Goal: Information Seeking & Learning: Learn about a topic

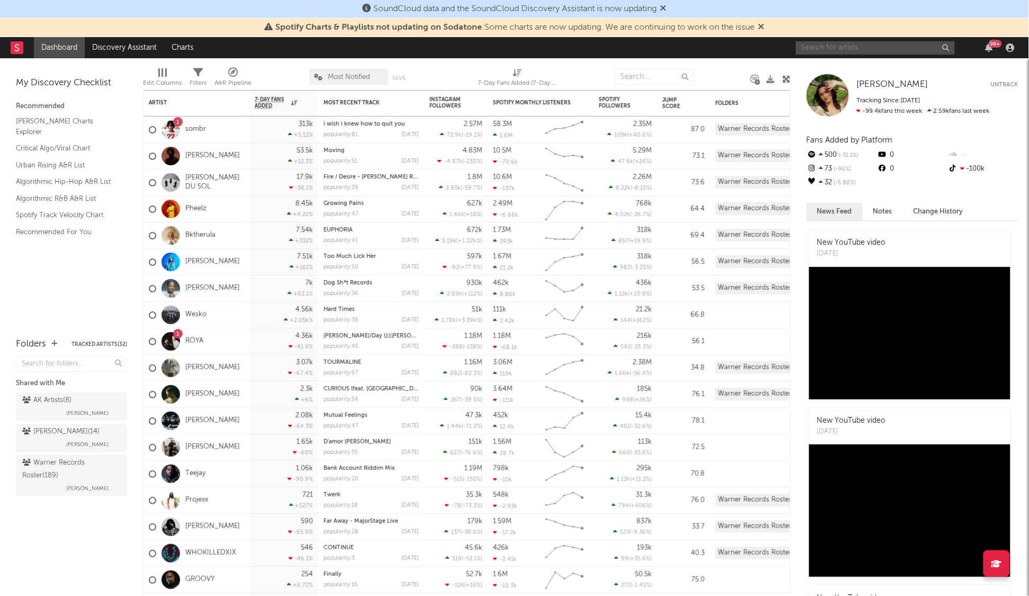
click at [873, 55] on body "SoundCloud data and the SoundCloud Discovery Assistant is now updating Spotify …" at bounding box center [514, 298] width 1029 height 596
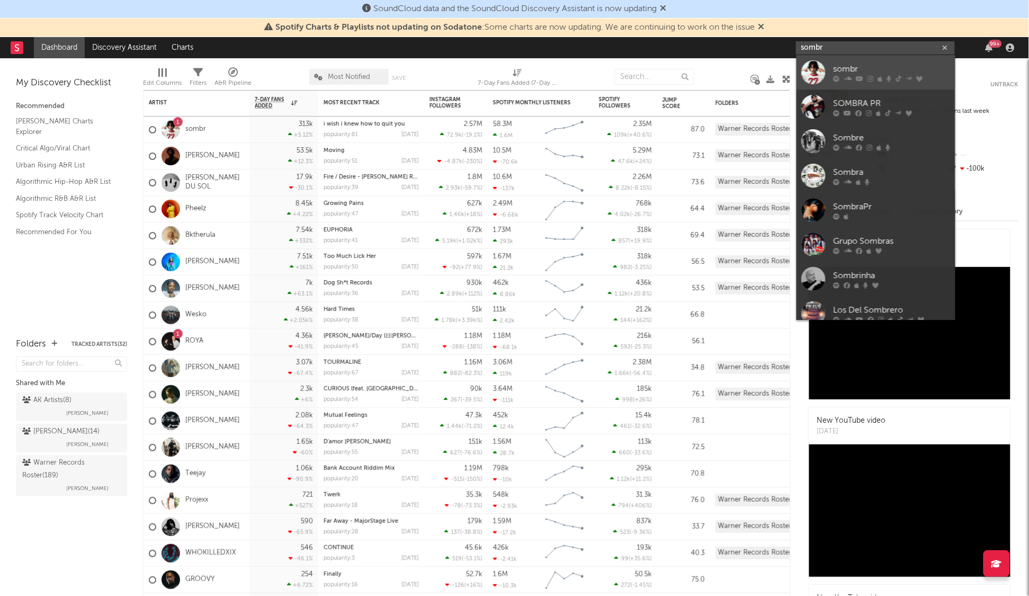
type input "sombr"
click at [844, 76] on icon at bounding box center [848, 79] width 8 height 6
